Goal: Task Accomplishment & Management: Use online tool/utility

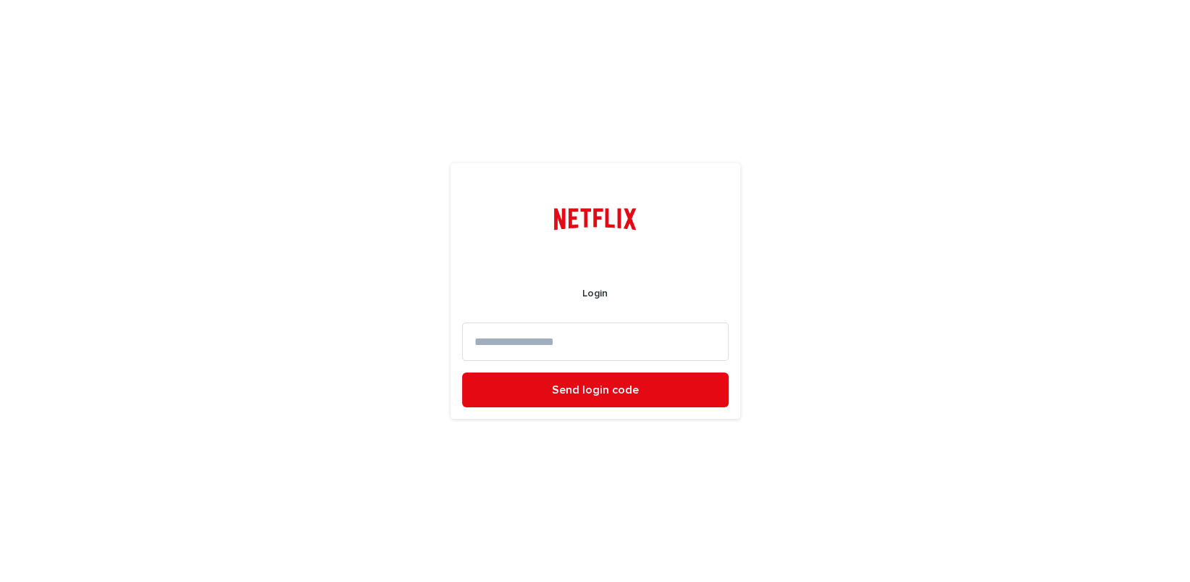
paste input "**********"
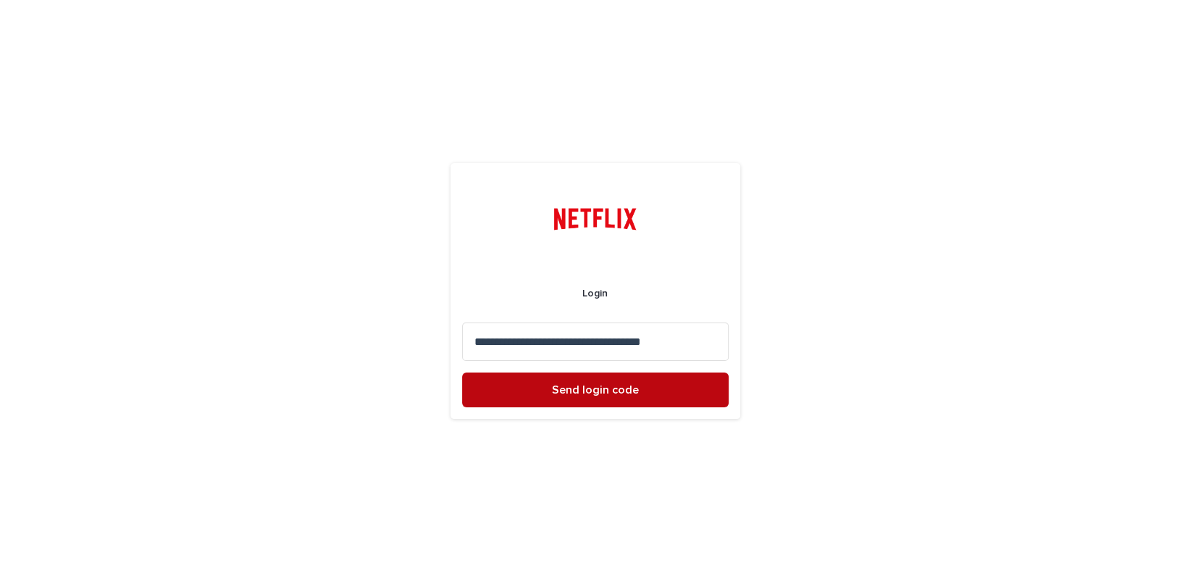
type input "**********"
click at [649, 393] on button "Send login code" at bounding box center [595, 389] width 267 height 35
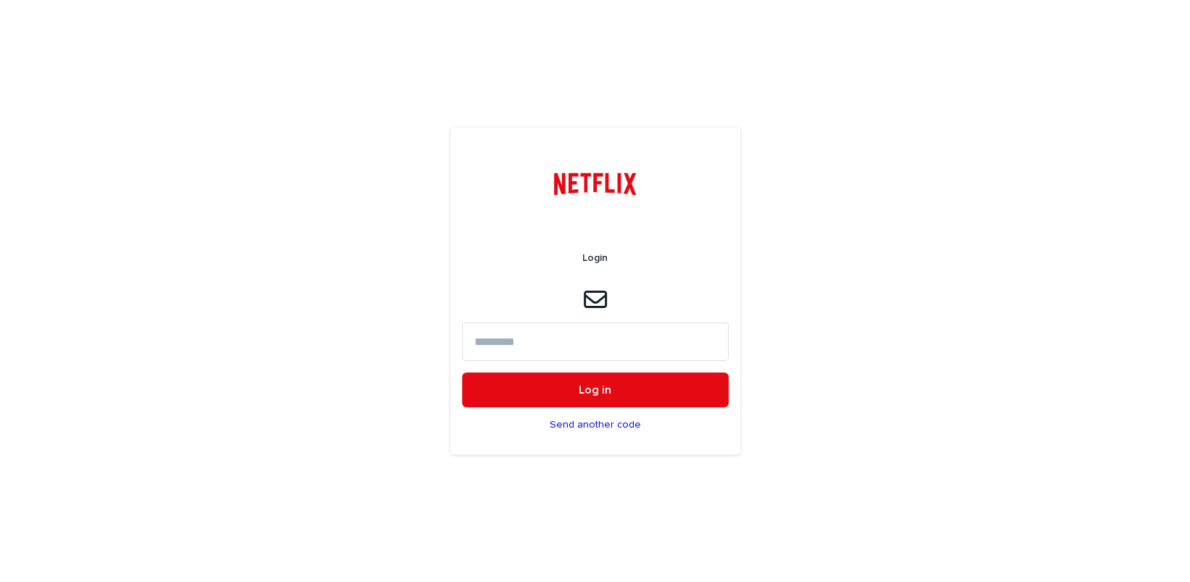
paste input "******"
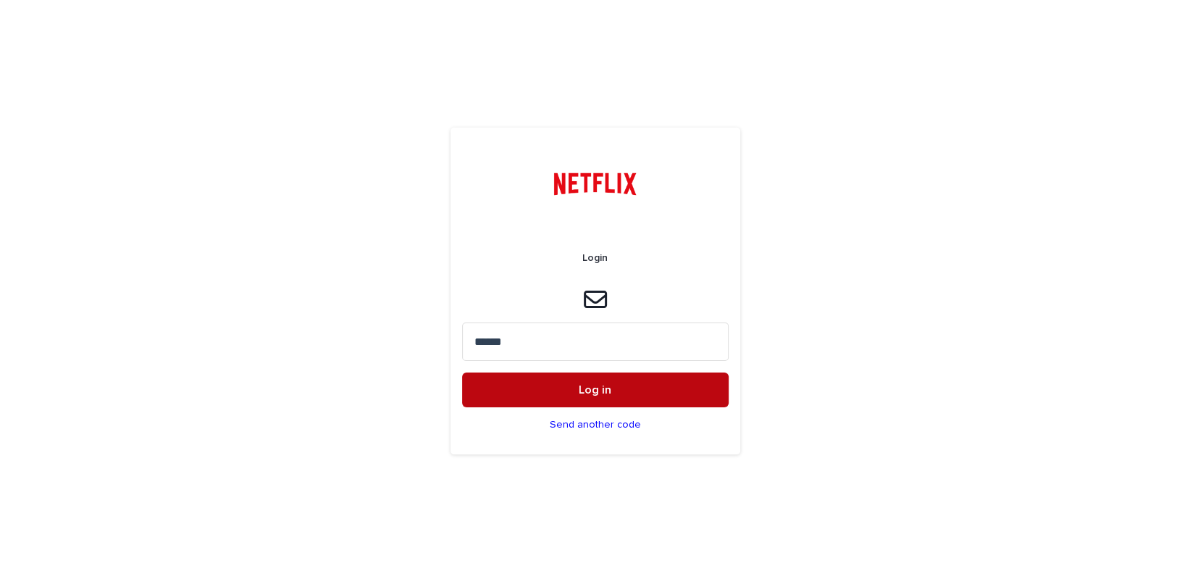
type input "******"
click at [568, 383] on button "Log in" at bounding box center [595, 389] width 267 height 35
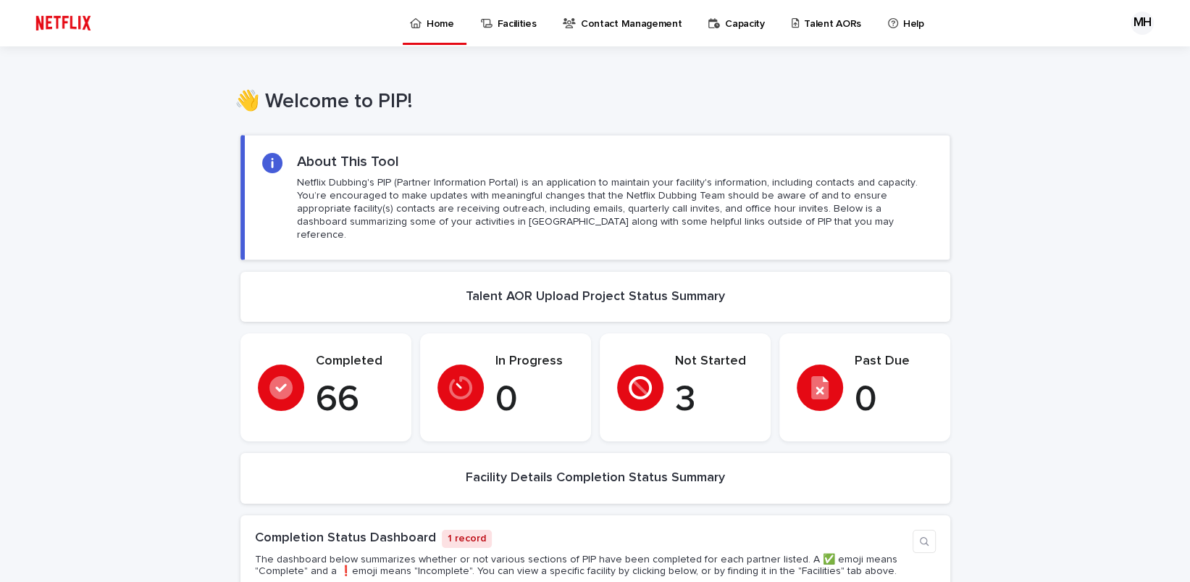
click at [724, 378] on p "3" at bounding box center [714, 399] width 78 height 43
click at [695, 353] on p "Not Started" at bounding box center [714, 361] width 78 height 16
click at [804, 22] on p "Talent AORs" at bounding box center [832, 15] width 57 height 30
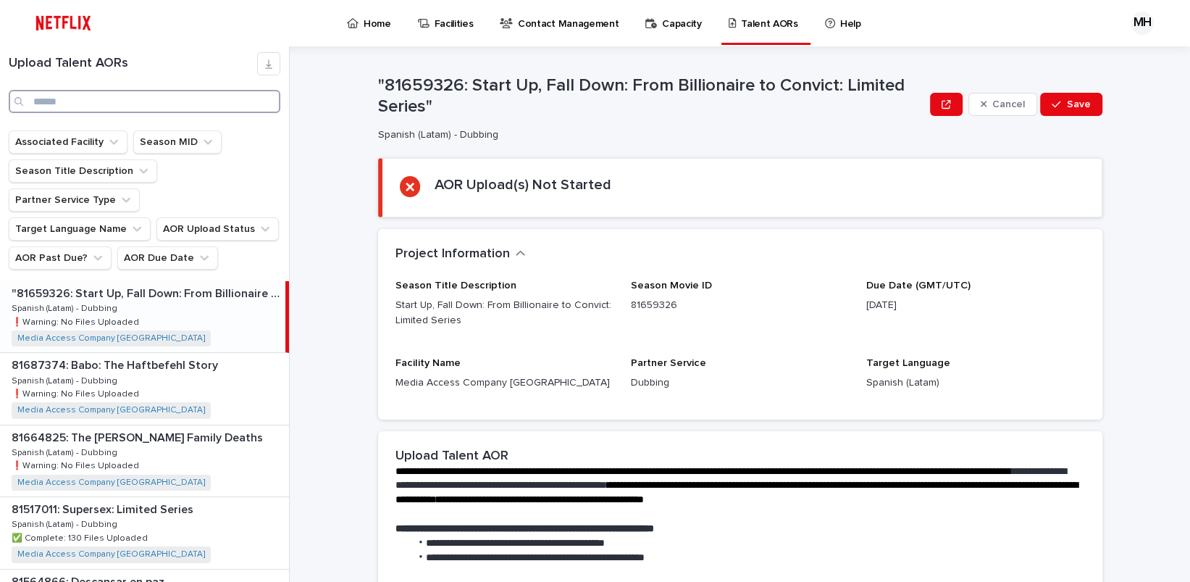
click at [91, 104] on input "Search" at bounding box center [145, 101] width 272 height 23
click at [175, 362] on div "81687374: Babo: The Haftbefehl Story 81687374: [PERSON_NAME]: The Haftbefehl St…" at bounding box center [144, 388] width 289 height 71
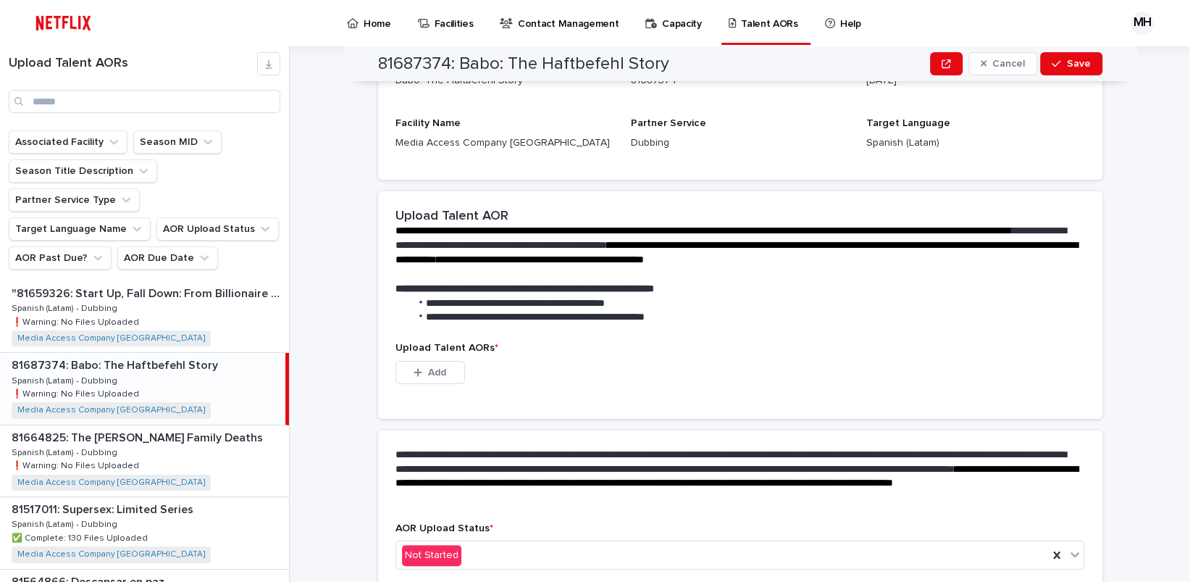
scroll to position [286, 0]
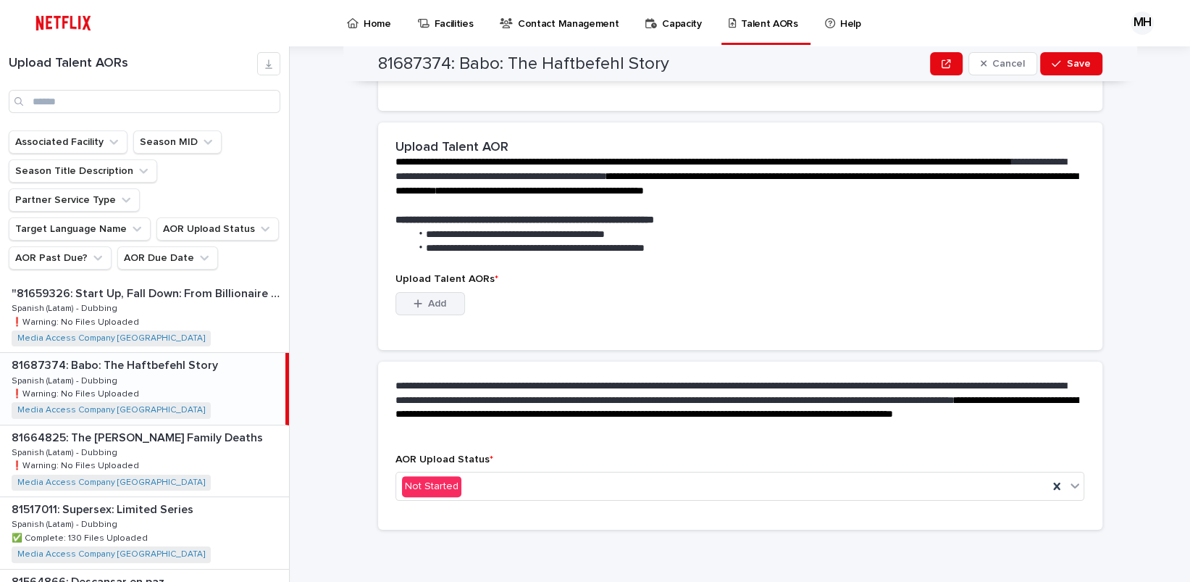
click at [445, 295] on button "Add" at bounding box center [430, 303] width 70 height 23
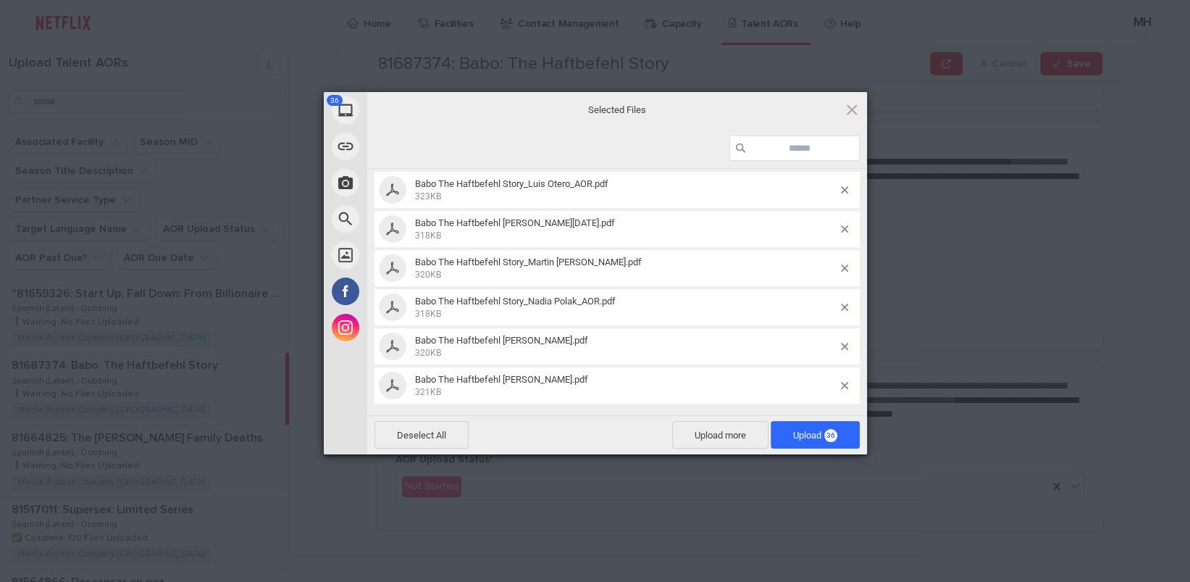
scroll to position [1207, 0]
click at [813, 432] on span "Upload 36" at bounding box center [815, 435] width 44 height 11
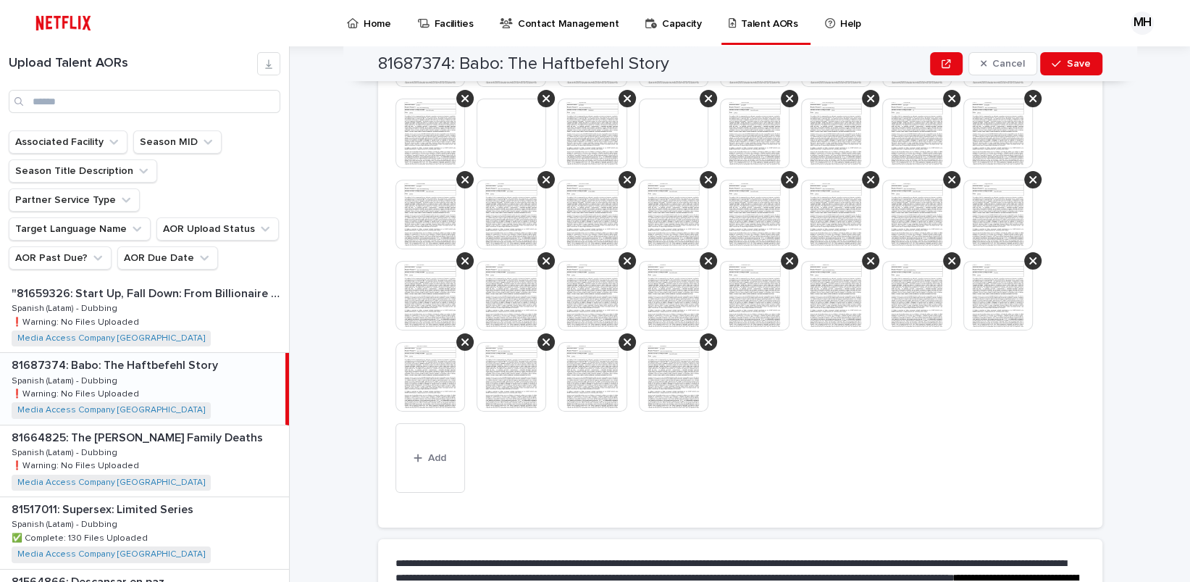
scroll to position [477, 0]
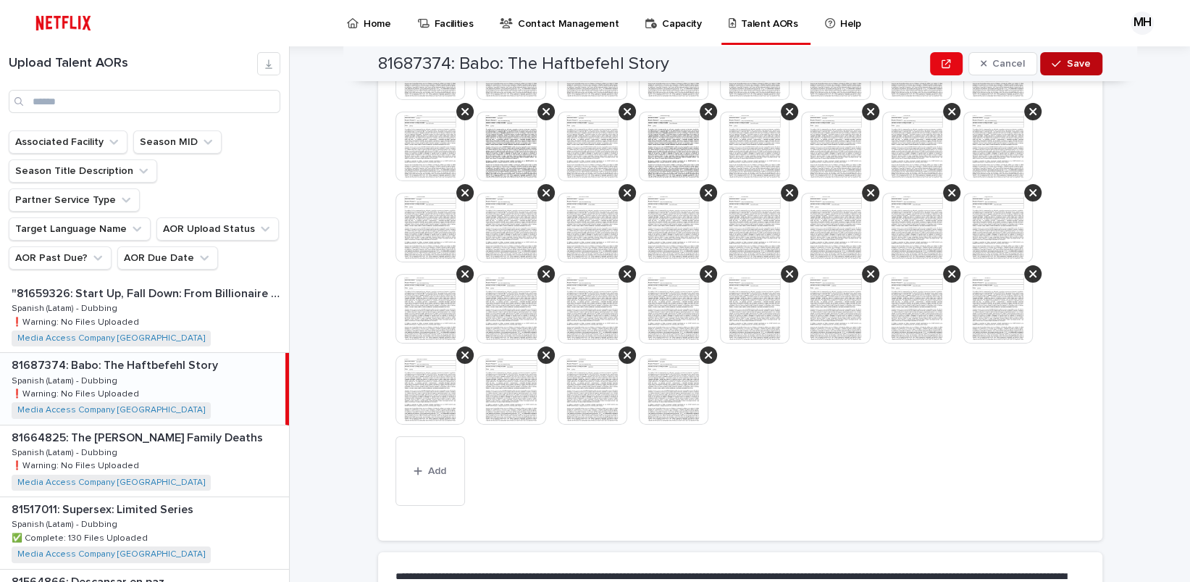
click at [1082, 68] on span "Save" at bounding box center [1079, 64] width 24 height 10
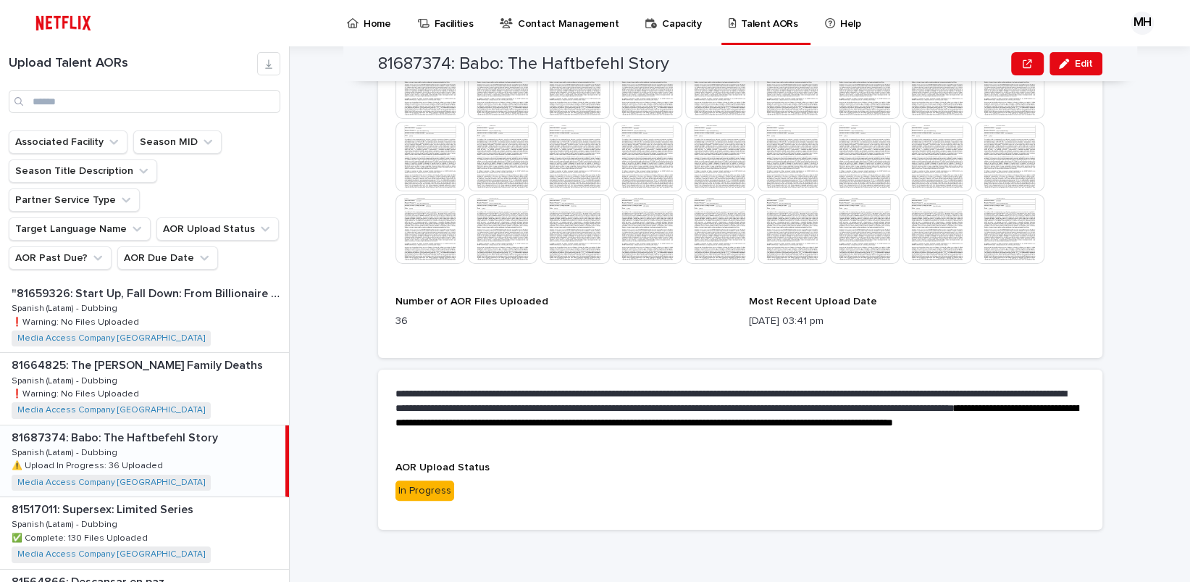
scroll to position [397, 0]
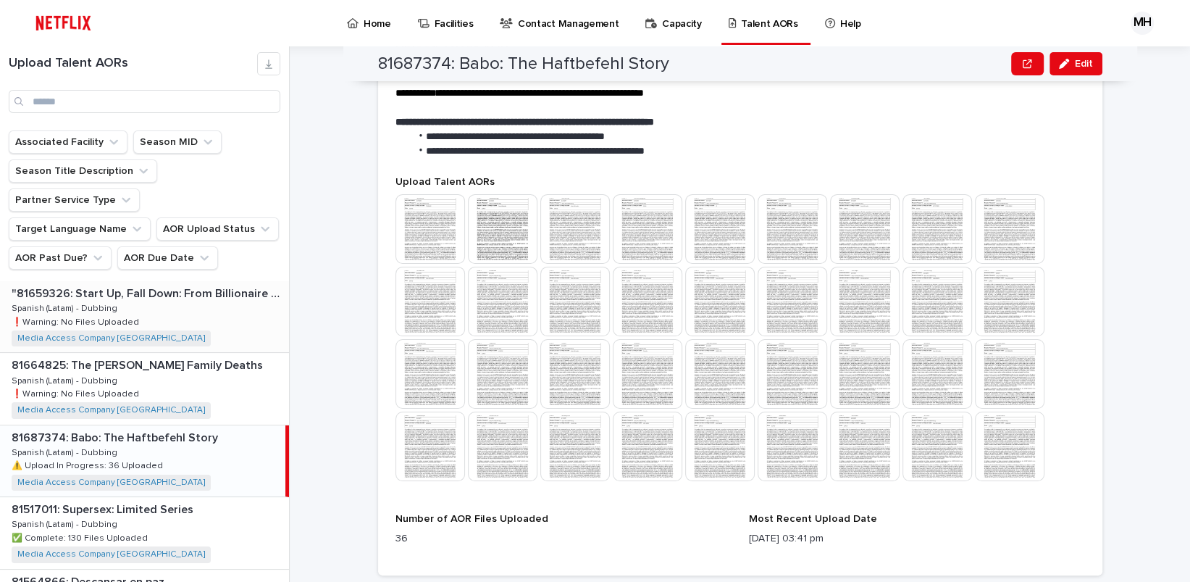
click at [156, 284] on p ""81659326: Start Up, Fall Down: From Billionaire to Convict: Limited Series"" at bounding box center [149, 292] width 275 height 17
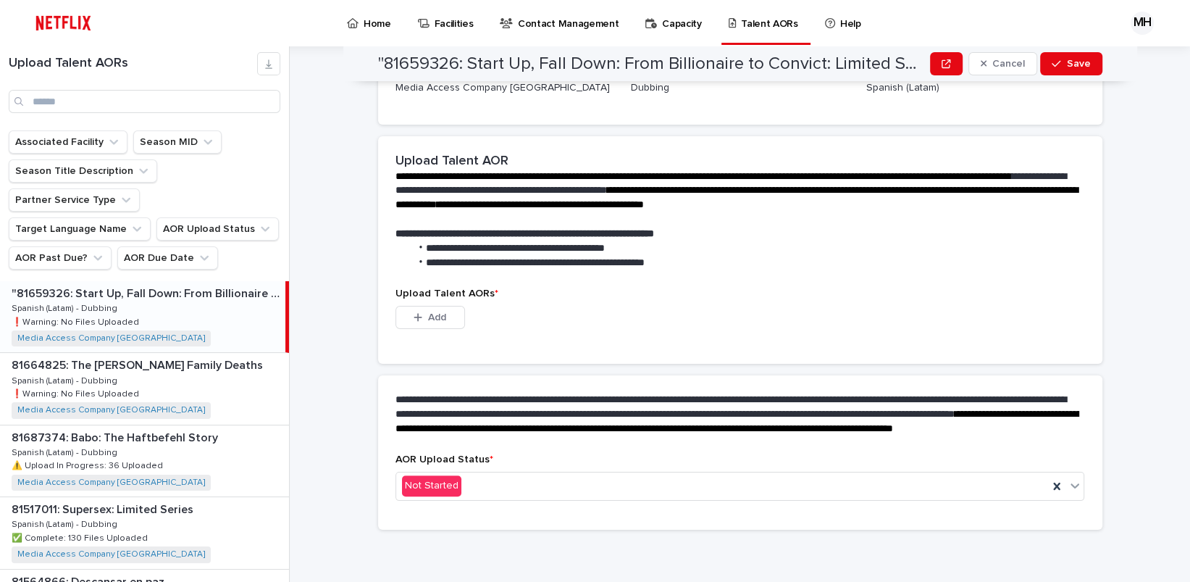
scroll to position [309, 0]
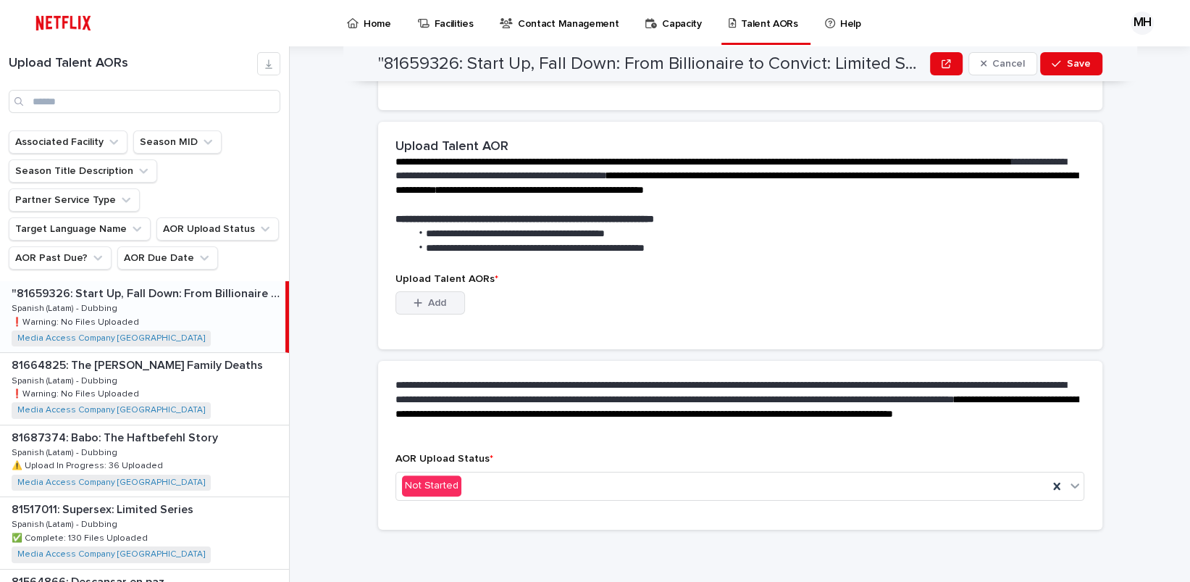
click at [432, 296] on button "Add" at bounding box center [430, 302] width 70 height 23
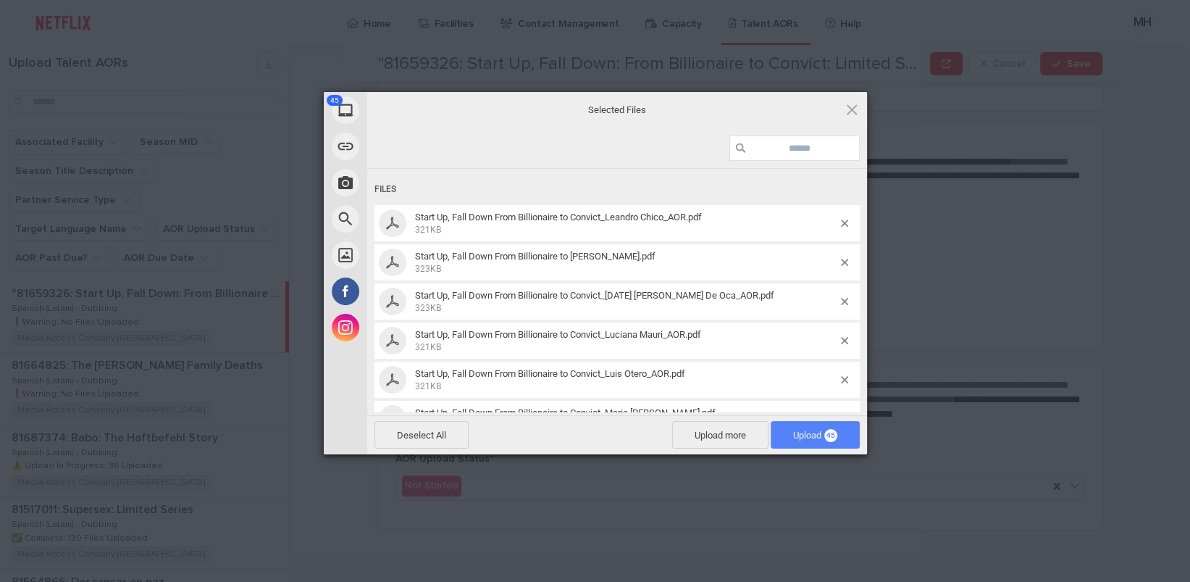
click at [805, 432] on span "Upload 45" at bounding box center [815, 435] width 44 height 11
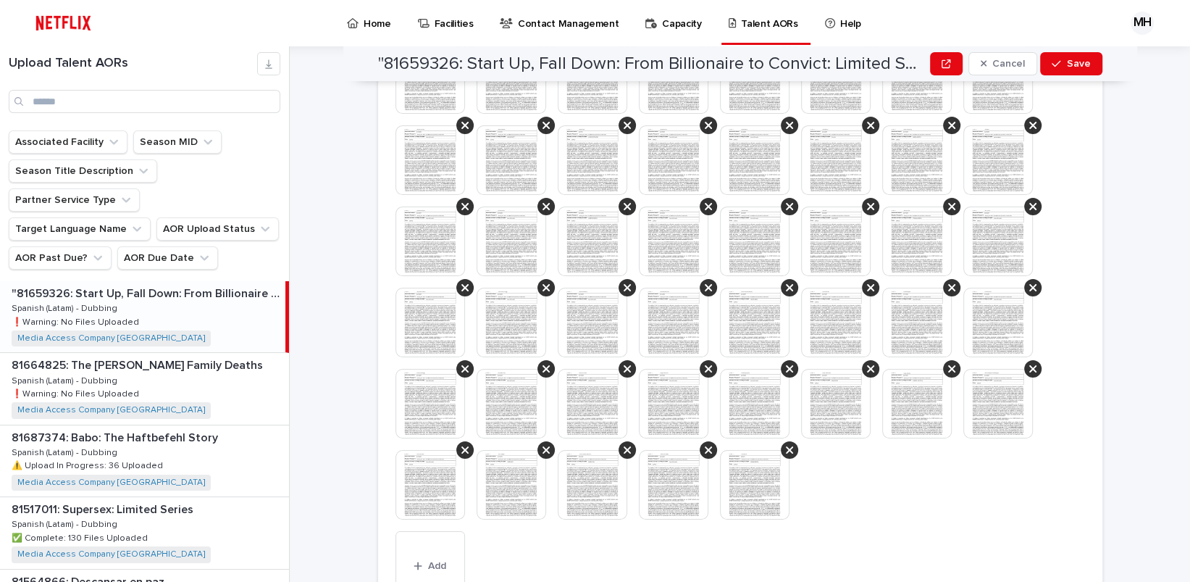
scroll to position [409, 0]
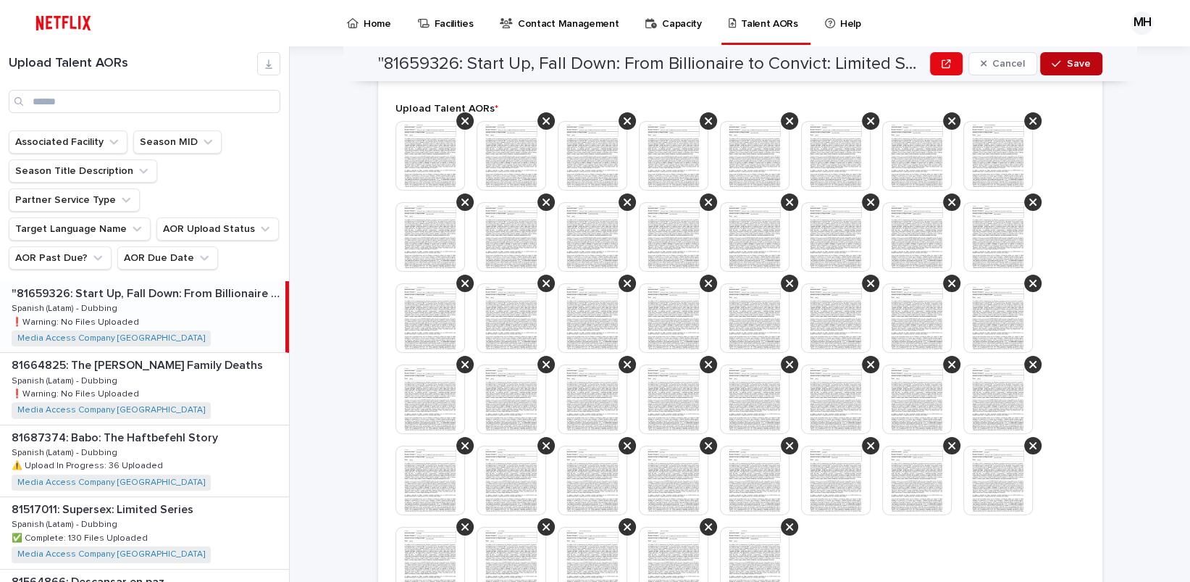
click at [1079, 68] on span "Save" at bounding box center [1079, 64] width 24 height 10
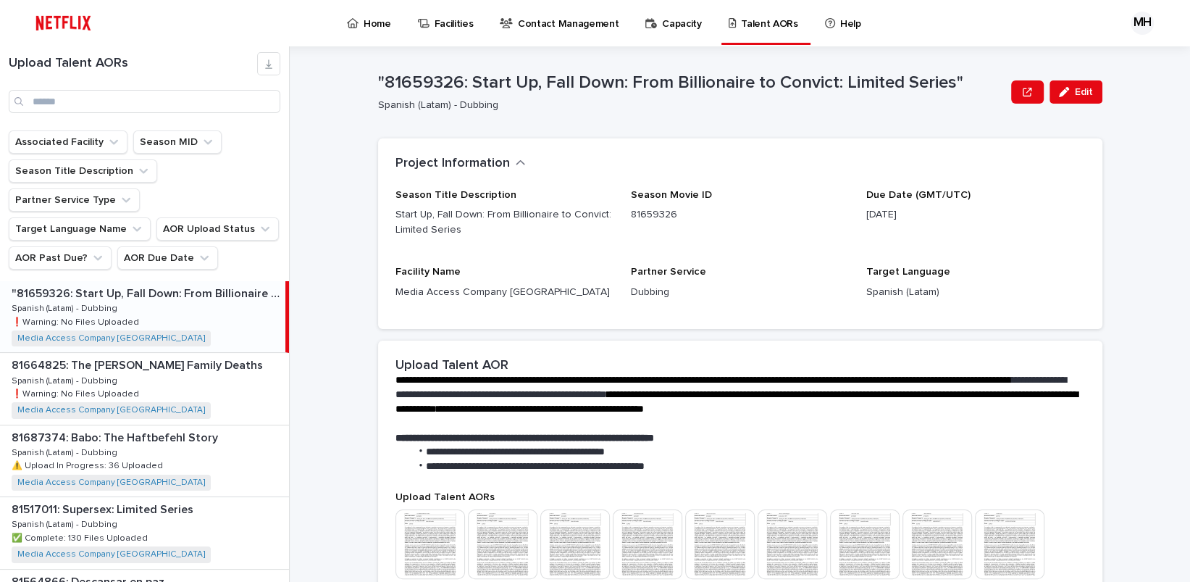
scroll to position [0, 0]
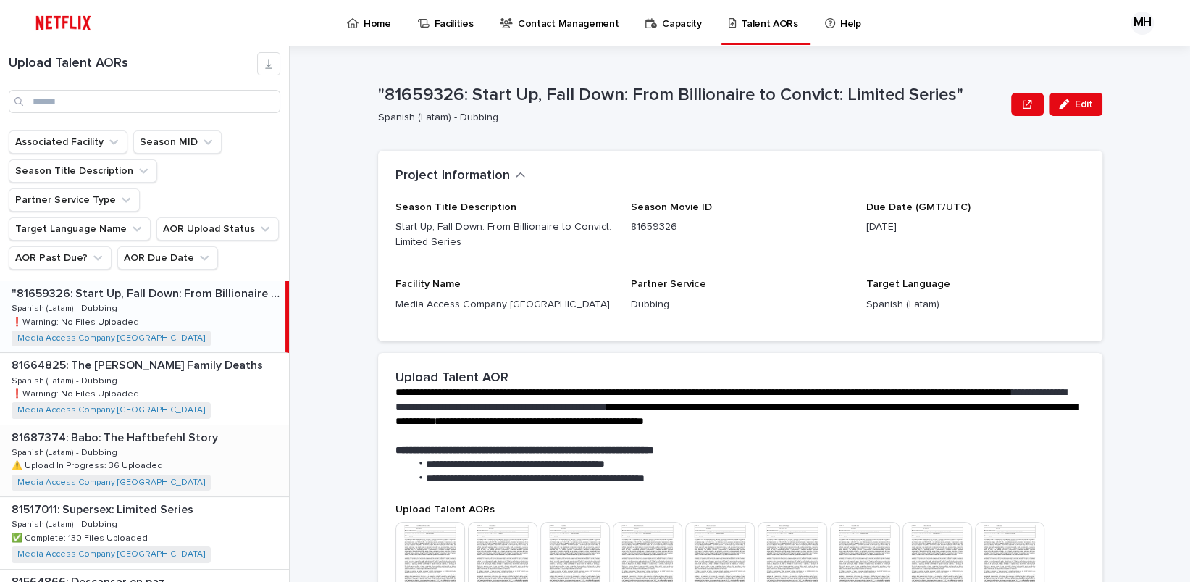
click at [141, 428] on p "81687374: Babo: The Haftbefehl Story" at bounding box center [116, 436] width 209 height 17
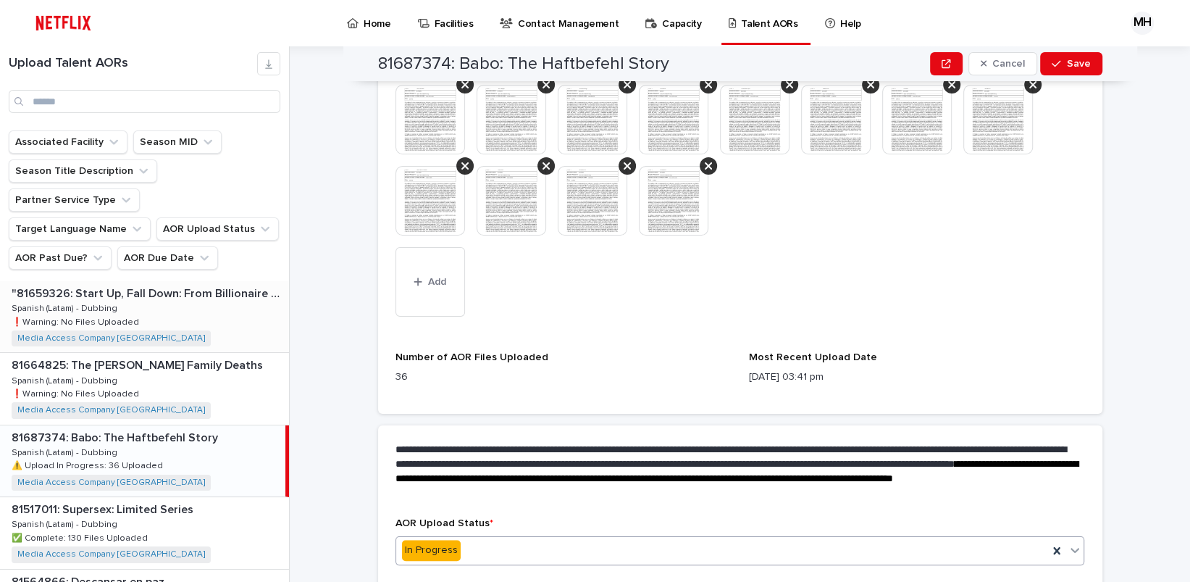
scroll to position [813, 0]
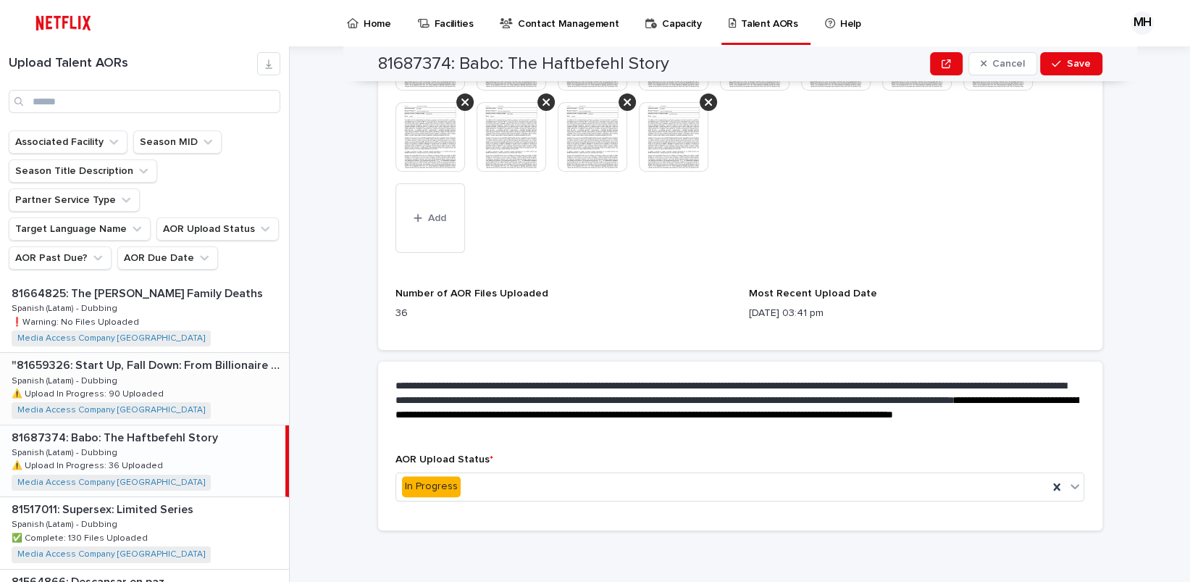
click at [205, 356] on p ""81659326: Start Up, Fall Down: From Billionaire to Convict: Limited Series"" at bounding box center [149, 364] width 275 height 17
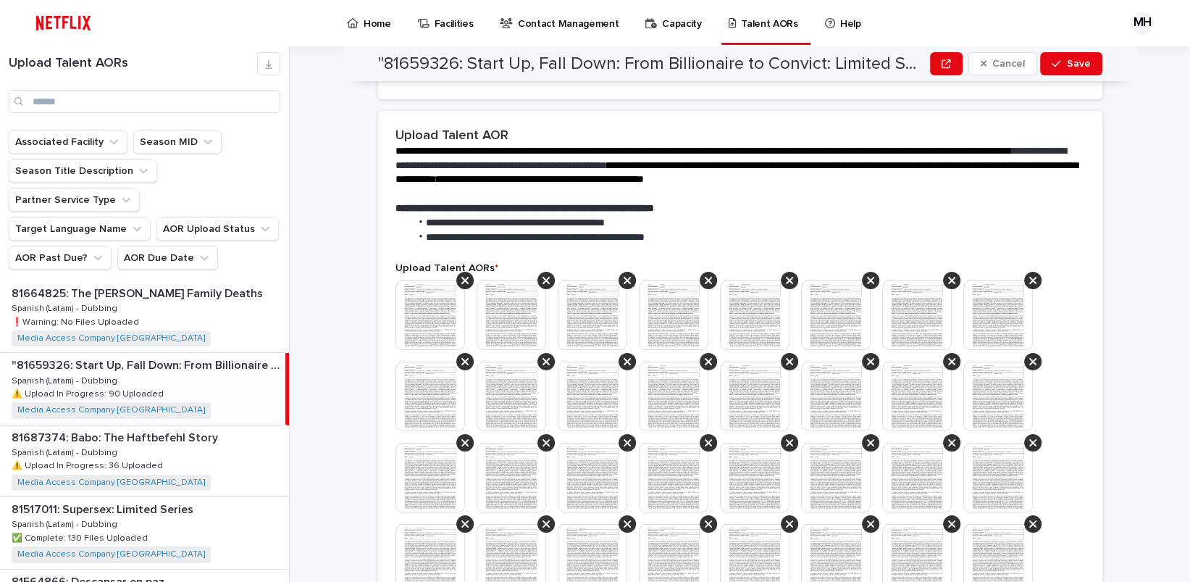
scroll to position [193, 0]
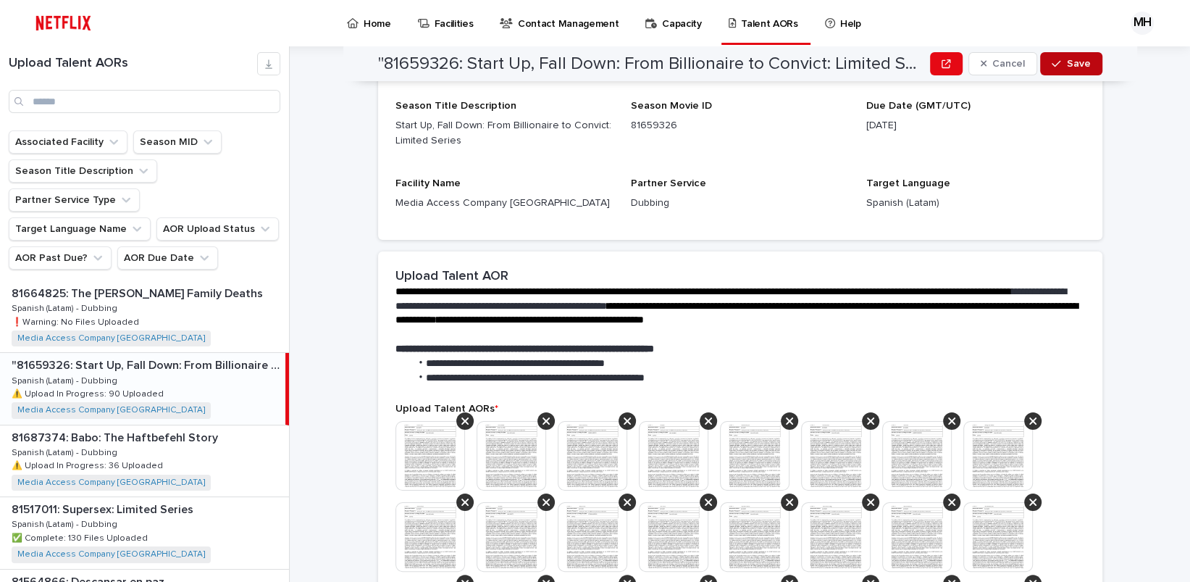
click at [1067, 64] on span "Save" at bounding box center [1079, 64] width 24 height 10
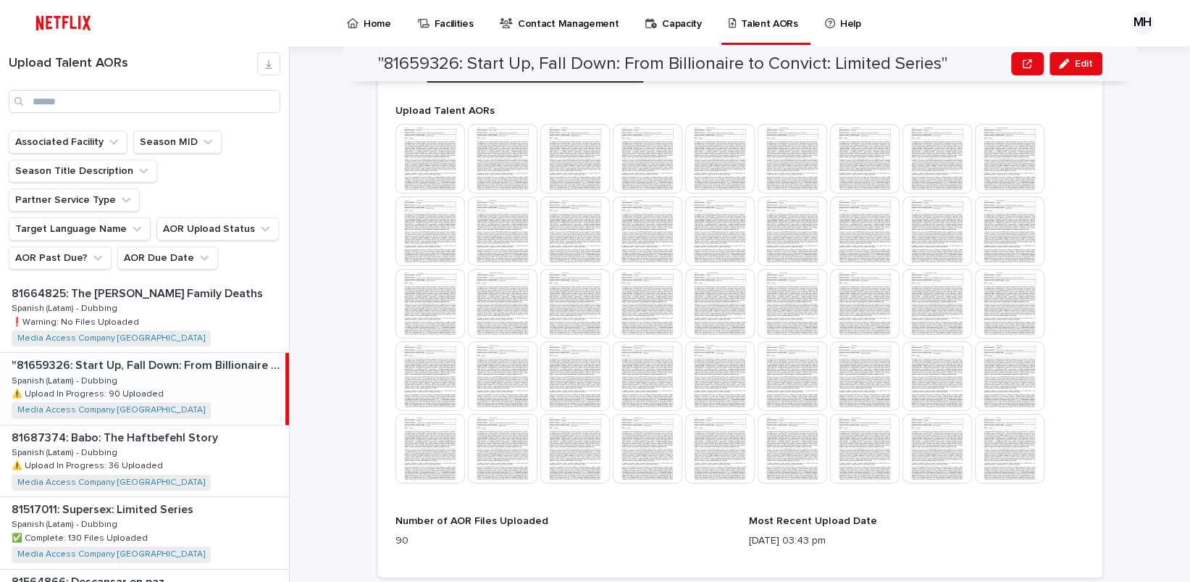
scroll to position [703, 0]
